Goal: Task Accomplishment & Management: Manage account settings

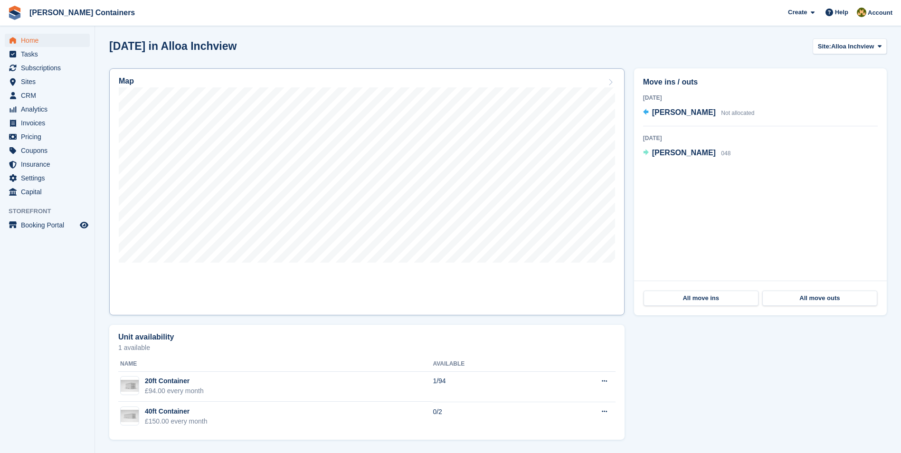
scroll to position [183, 0]
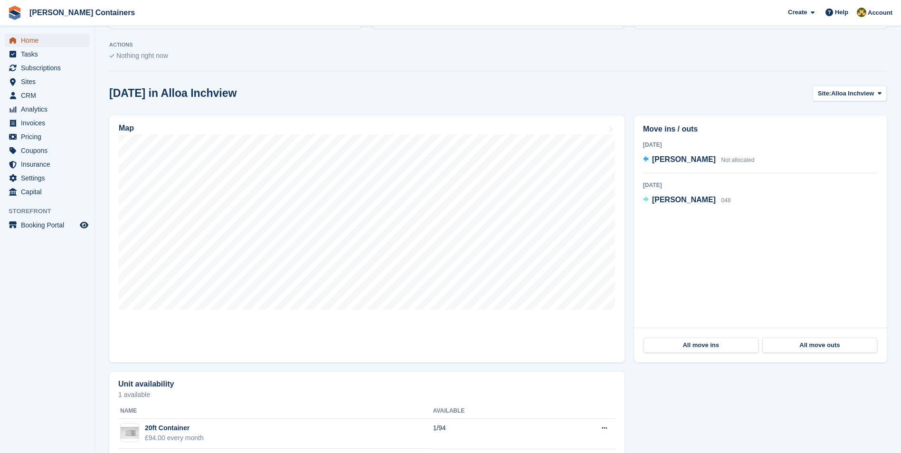
click at [52, 40] on span "Home" at bounding box center [49, 40] width 57 height 13
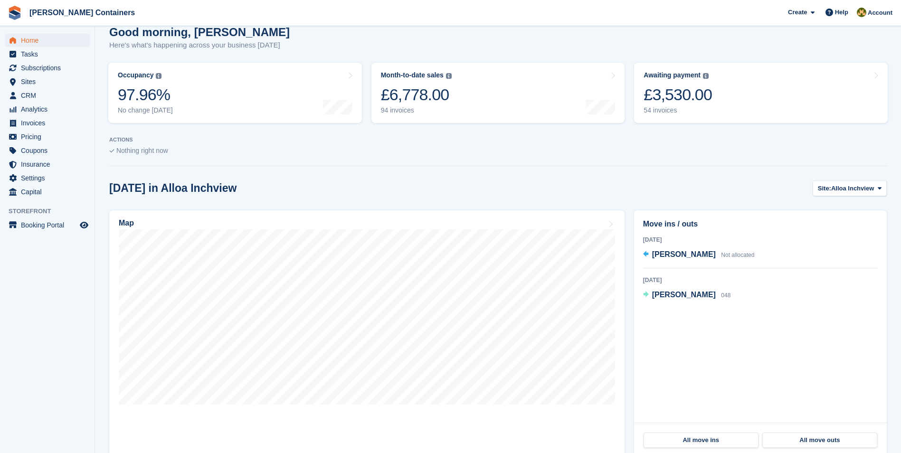
scroll to position [95, 0]
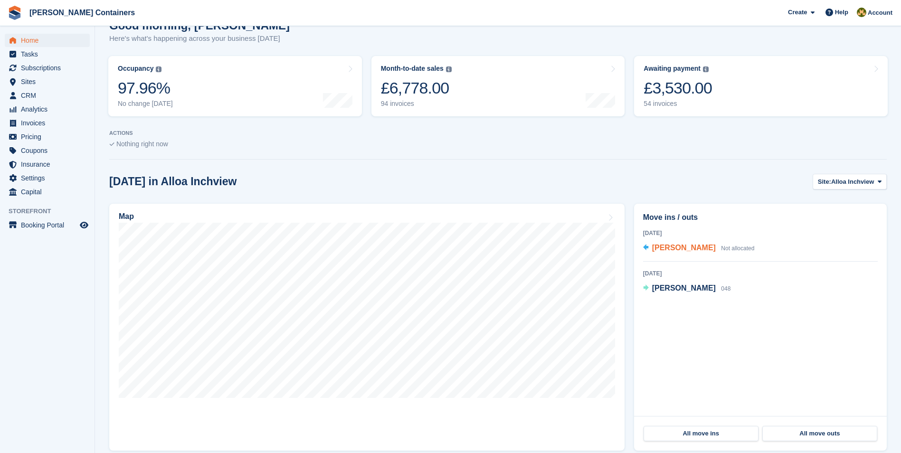
click at [669, 251] on span "[PERSON_NAME]" at bounding box center [684, 248] width 64 height 8
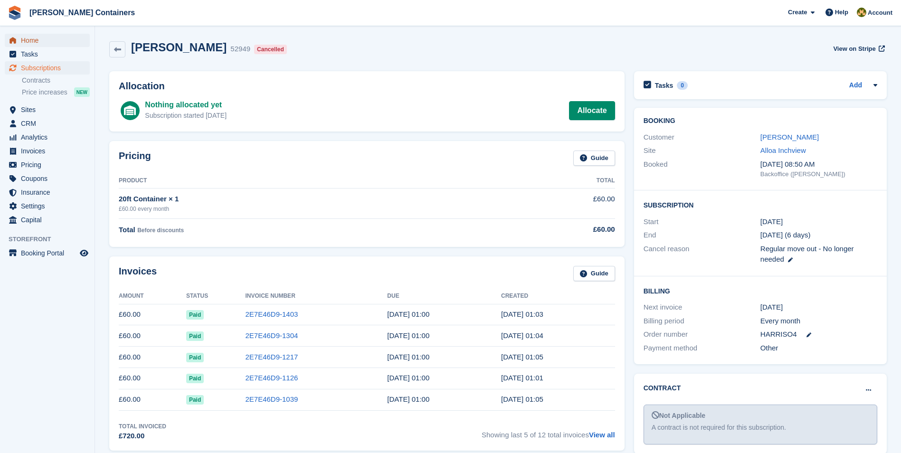
click at [36, 42] on span "Home" at bounding box center [49, 40] width 57 height 13
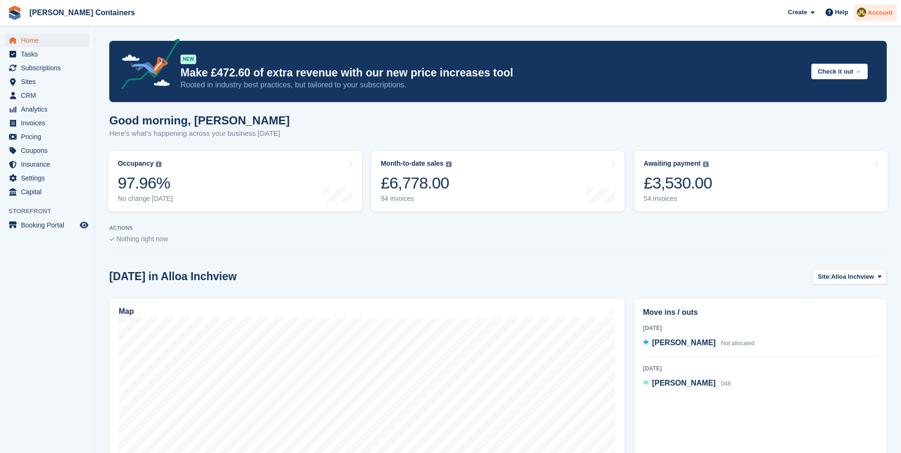
click at [864, 11] on img at bounding box center [862, 13] width 10 height 10
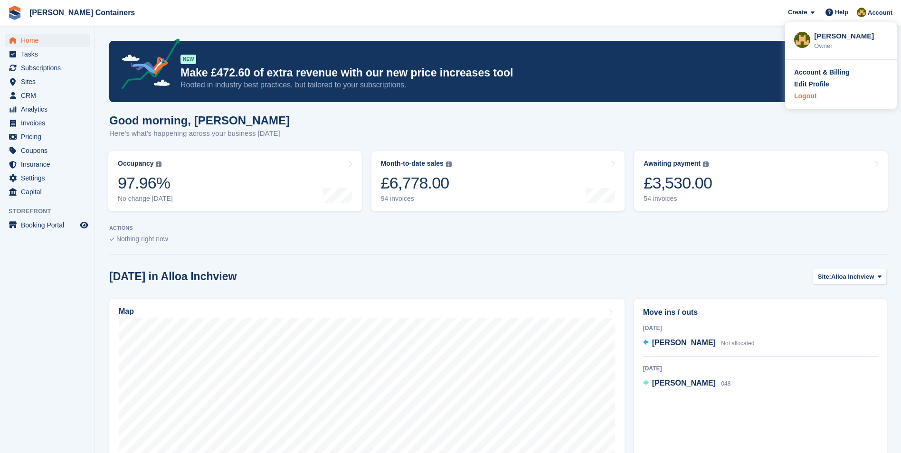
click at [815, 100] on div "Logout" at bounding box center [806, 96] width 22 height 10
